Goal: Complete application form

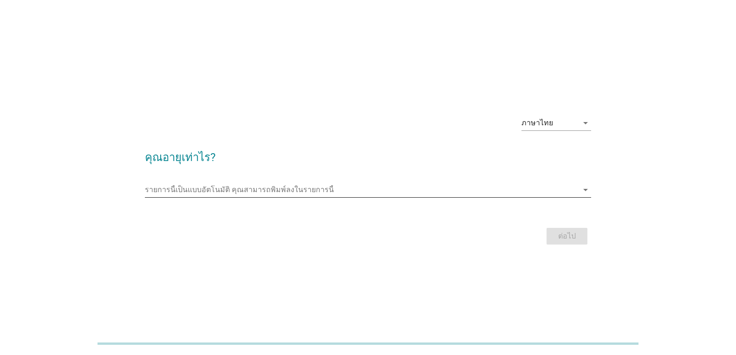
click at [178, 185] on input "รายการนี้เป็นแบบอัตโนมัติ คุณสามารถพิมพ์ลงในรายการนี้" at bounding box center [361, 189] width 433 height 15
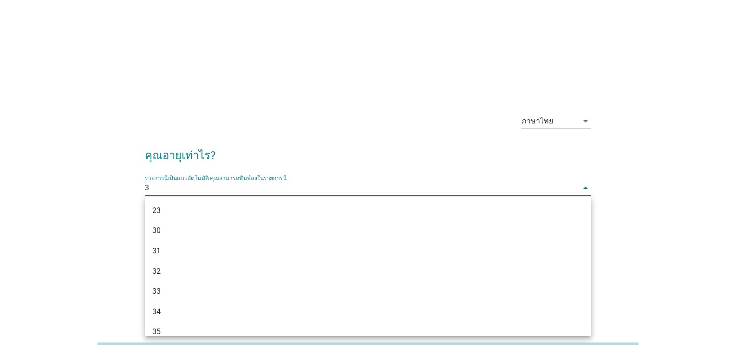
type input "38"
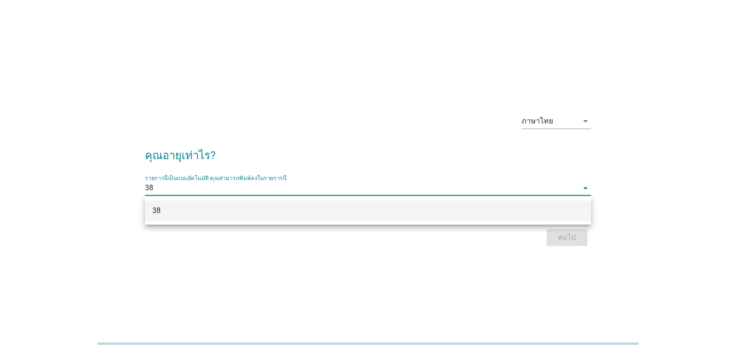
drag, startPoint x: 191, startPoint y: 208, endPoint x: 238, endPoint y: 206, distance: 46.5
click at [192, 208] on div "38" at bounding box center [349, 210] width 395 height 11
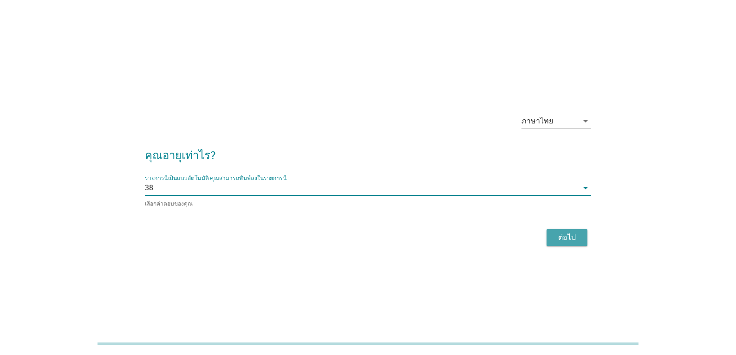
click at [570, 235] on div "ต่อไป" at bounding box center [567, 237] width 26 height 11
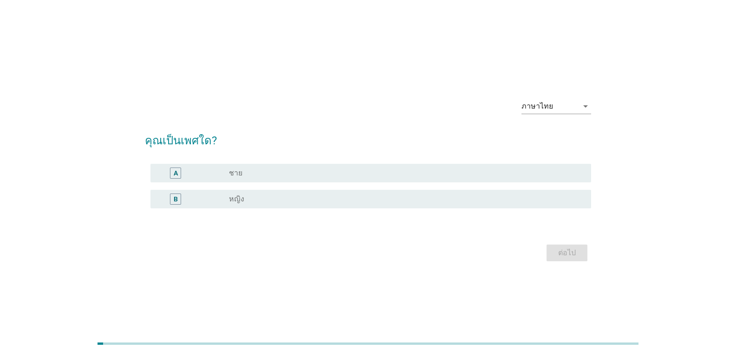
click at [245, 196] on div "radio_button_unchecked หญิง" at bounding box center [402, 198] width 347 height 9
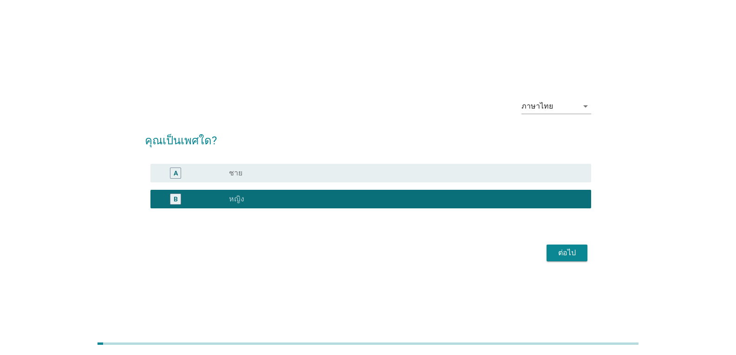
click at [567, 249] on div "ต่อไป" at bounding box center [567, 252] width 26 height 11
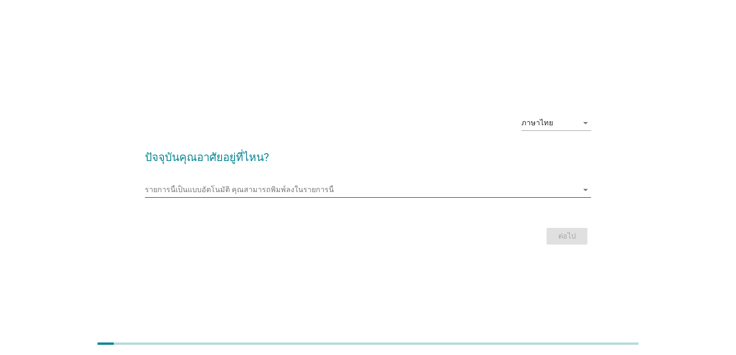
click at [214, 185] on input "รายการนี้เป็นแบบอัตโนมัติ คุณสามารถพิมพ์ลงในรายการนี้" at bounding box center [361, 189] width 433 height 15
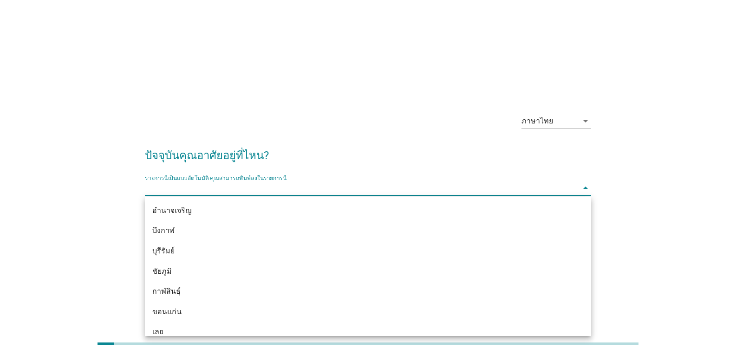
type input "เ"
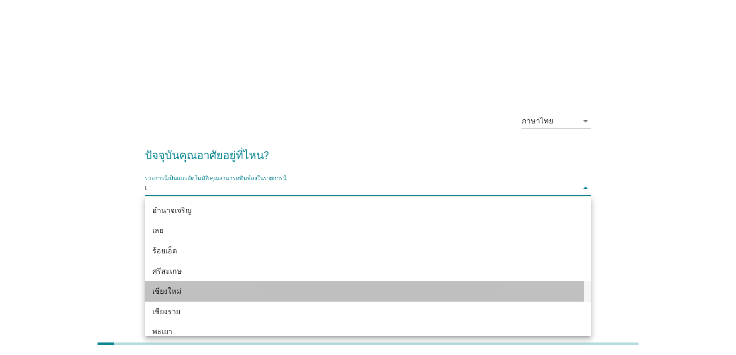
click at [207, 285] on div "เชียงใหม่" at bounding box center [368, 291] width 446 height 20
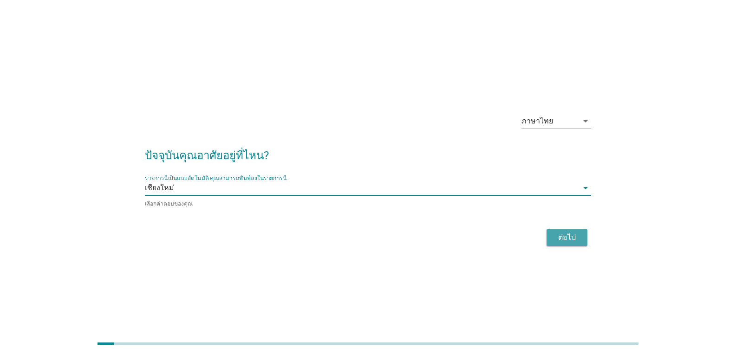
click at [570, 234] on div "ต่อไป" at bounding box center [567, 237] width 26 height 11
